Goal: Transaction & Acquisition: Register for event/course

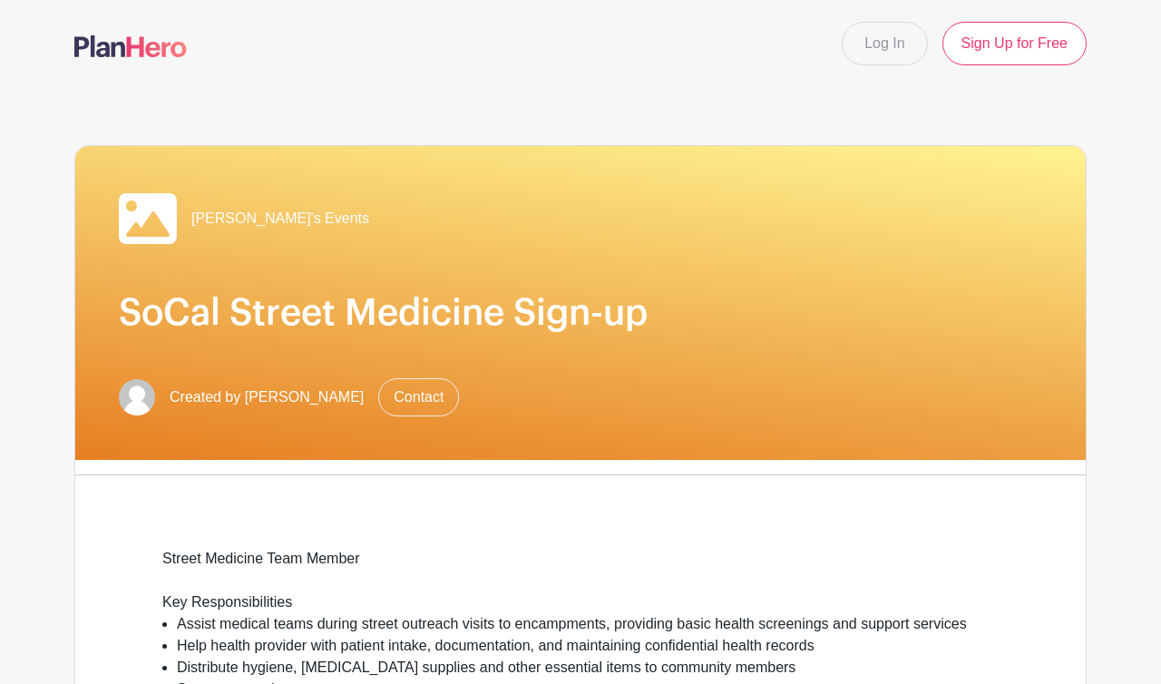
scroll to position [922, 0]
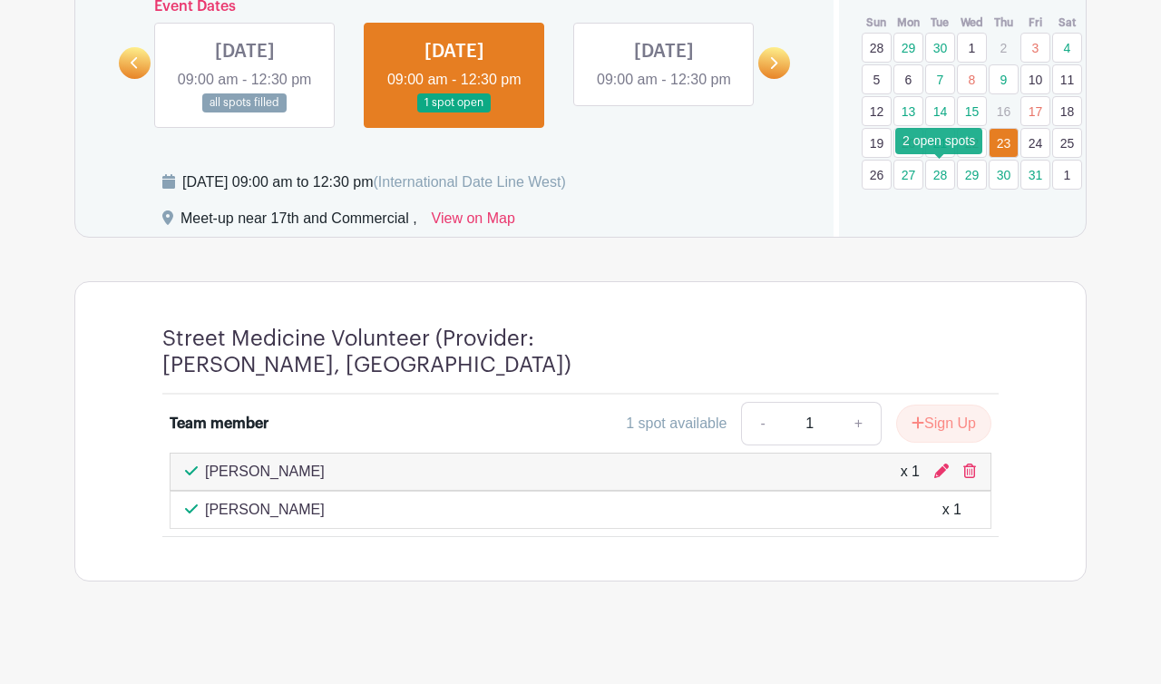
click at [940, 174] on link "28" at bounding box center [940, 175] width 30 height 30
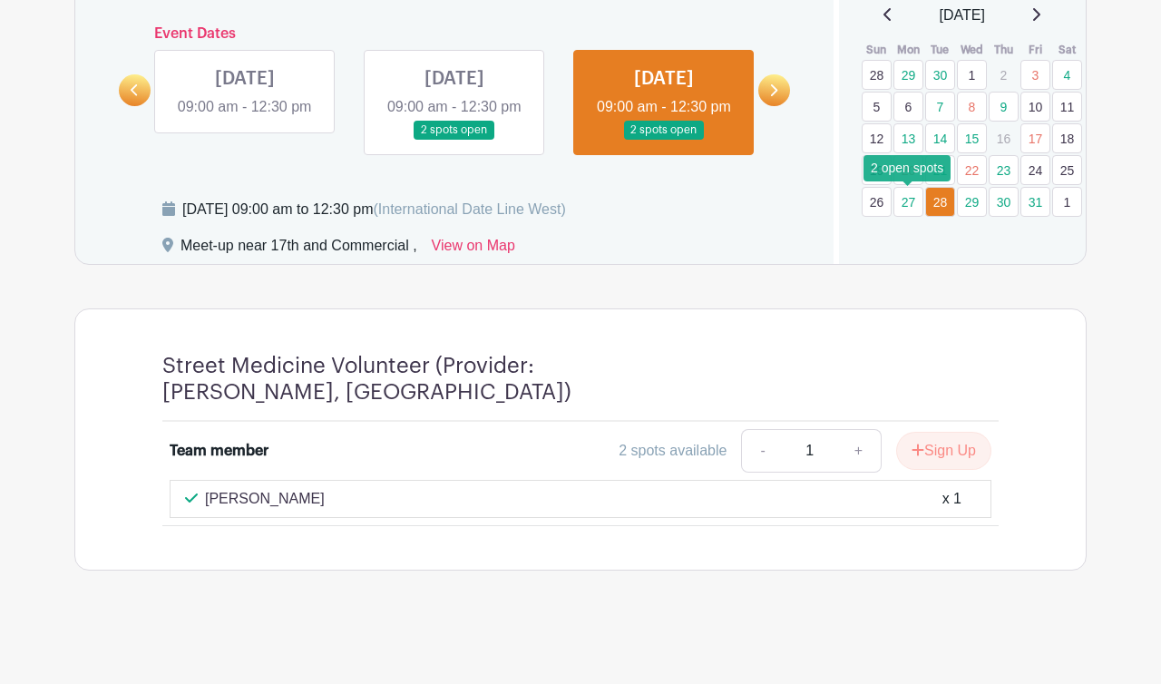
click at [909, 187] on link "27" at bounding box center [909, 202] width 30 height 30
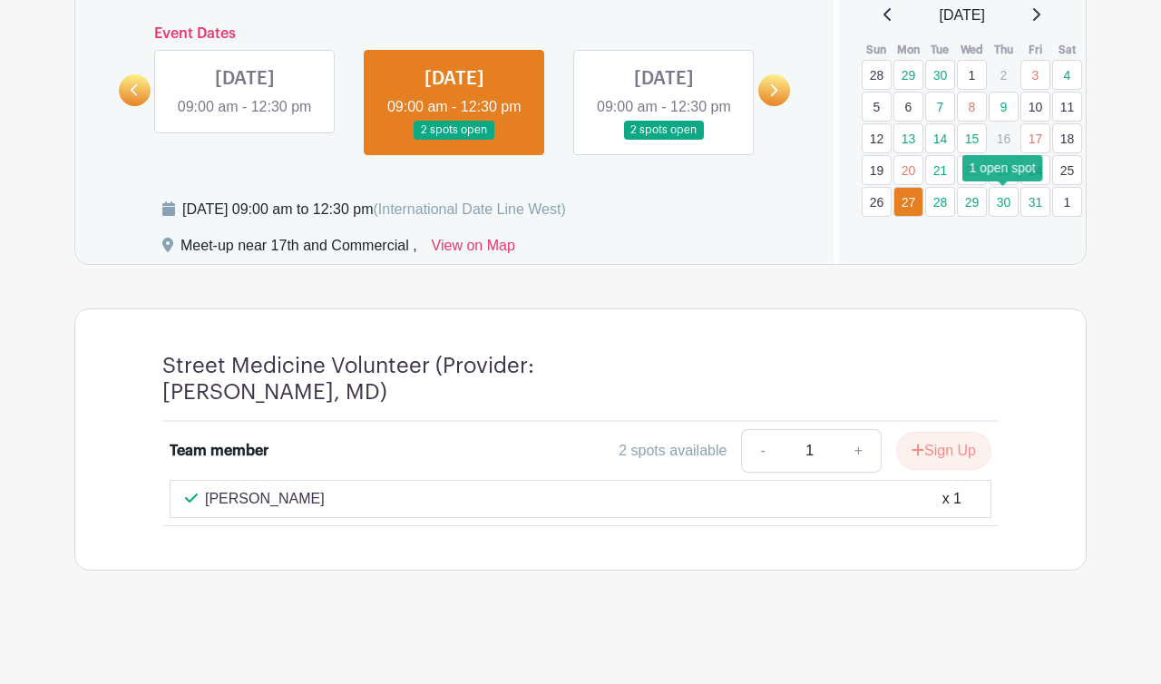
click at [1014, 187] on link "30" at bounding box center [1004, 202] width 30 height 30
